Goal: Task Accomplishment & Management: Use online tool/utility

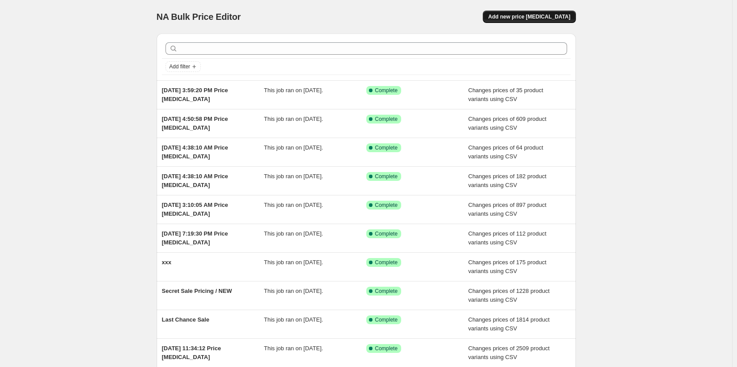
click at [526, 14] on span "Add new price [MEDICAL_DATA]" at bounding box center [529, 16] width 82 height 7
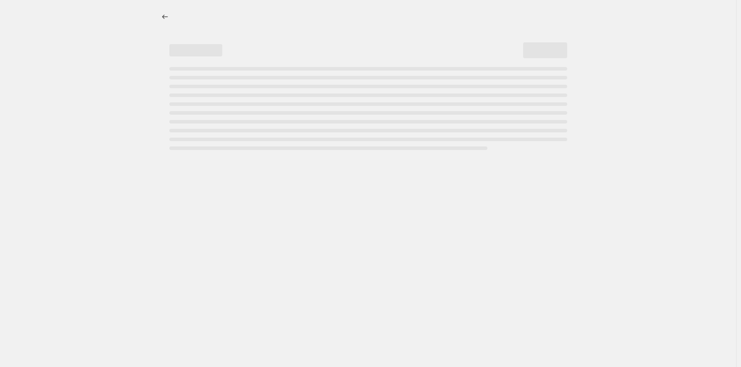
select select "percentage"
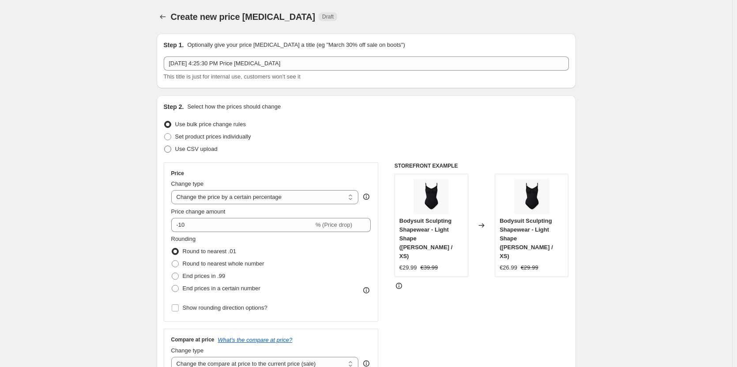
click at [185, 149] on span "Use CSV upload" at bounding box center [196, 149] width 42 height 7
click at [165, 146] on input "Use CSV upload" at bounding box center [164, 146] width 0 height 0
radio input "true"
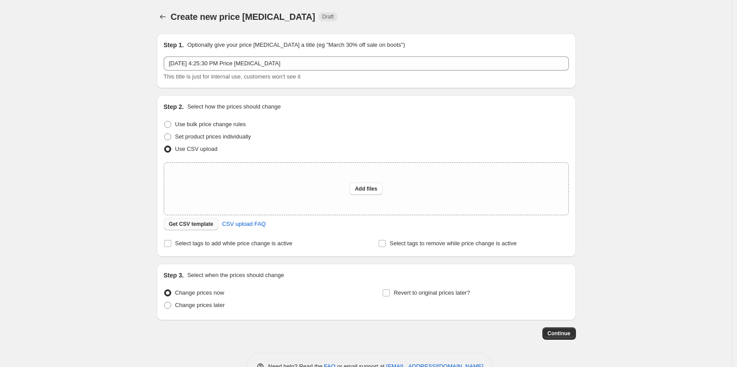
click at [193, 225] on span "Get CSV template" at bounding box center [191, 224] width 45 height 7
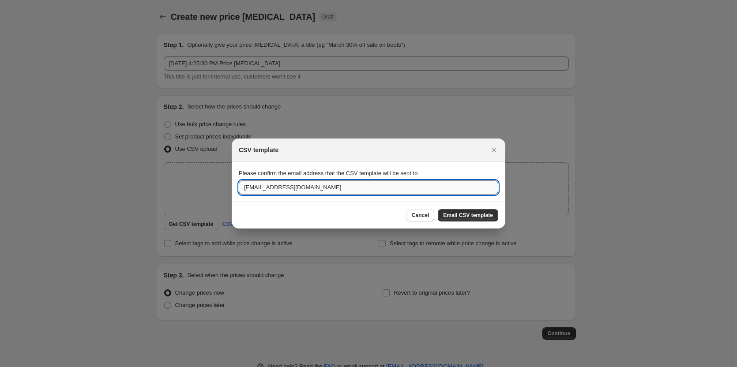
click at [318, 188] on input "orga@multiecom.de" at bounding box center [369, 188] width 260 height 14
type input "dhanush.suri@multiecom.de"
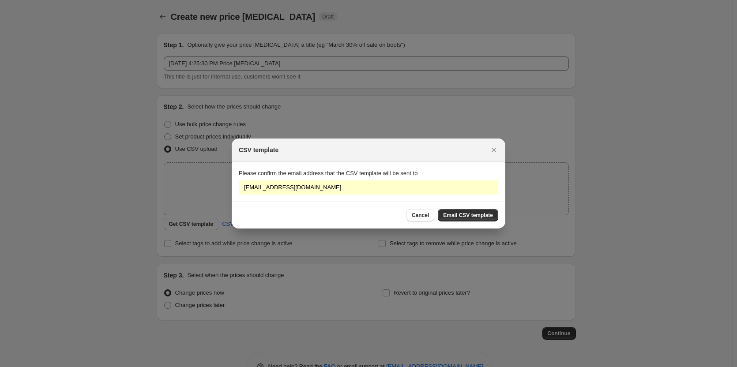
click at [481, 210] on button "Email CSV template" at bounding box center [468, 215] width 60 height 12
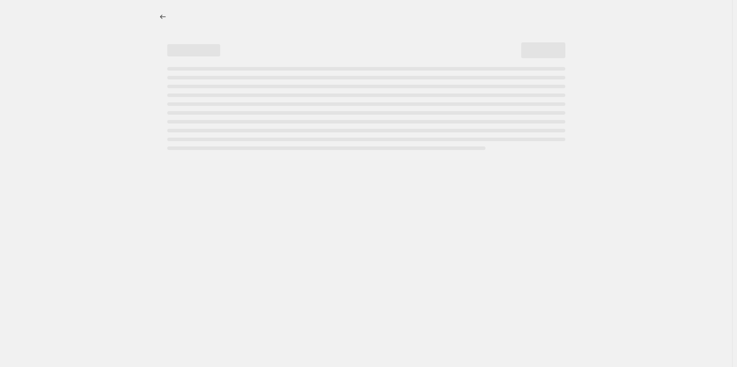
select select "percentage"
